Goal: Information Seeking & Learning: Learn about a topic

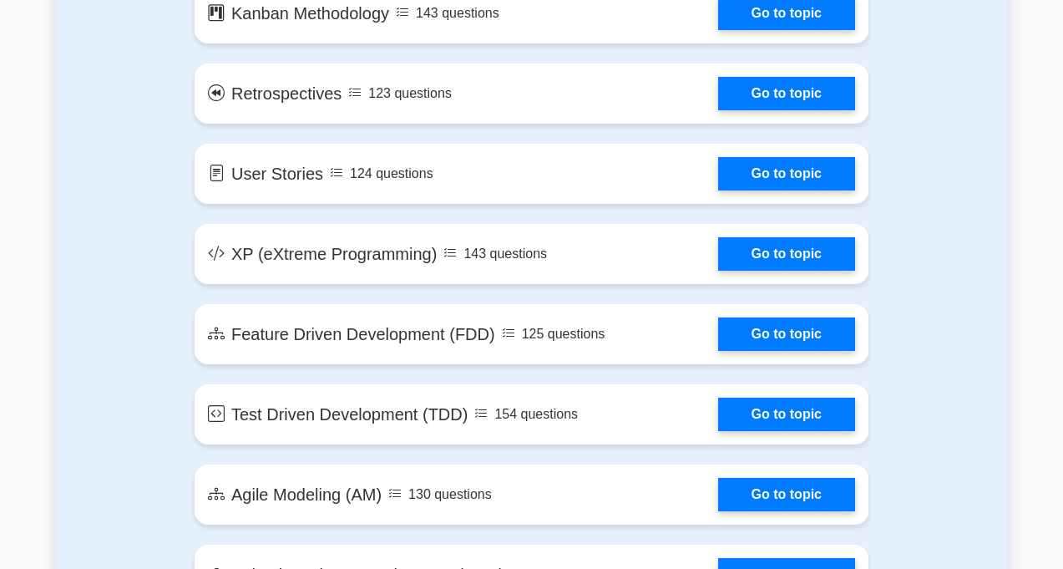
scroll to position [2436, 0]
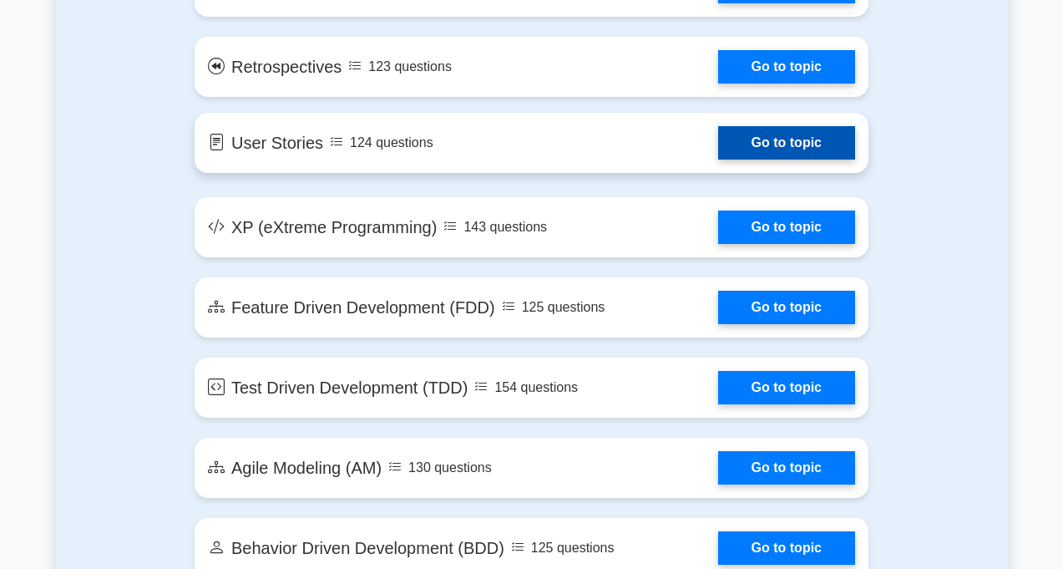
click at [718, 126] on link "Go to topic" at bounding box center [786, 142] width 137 height 33
